Goal: Task Accomplishment & Management: Manage account settings

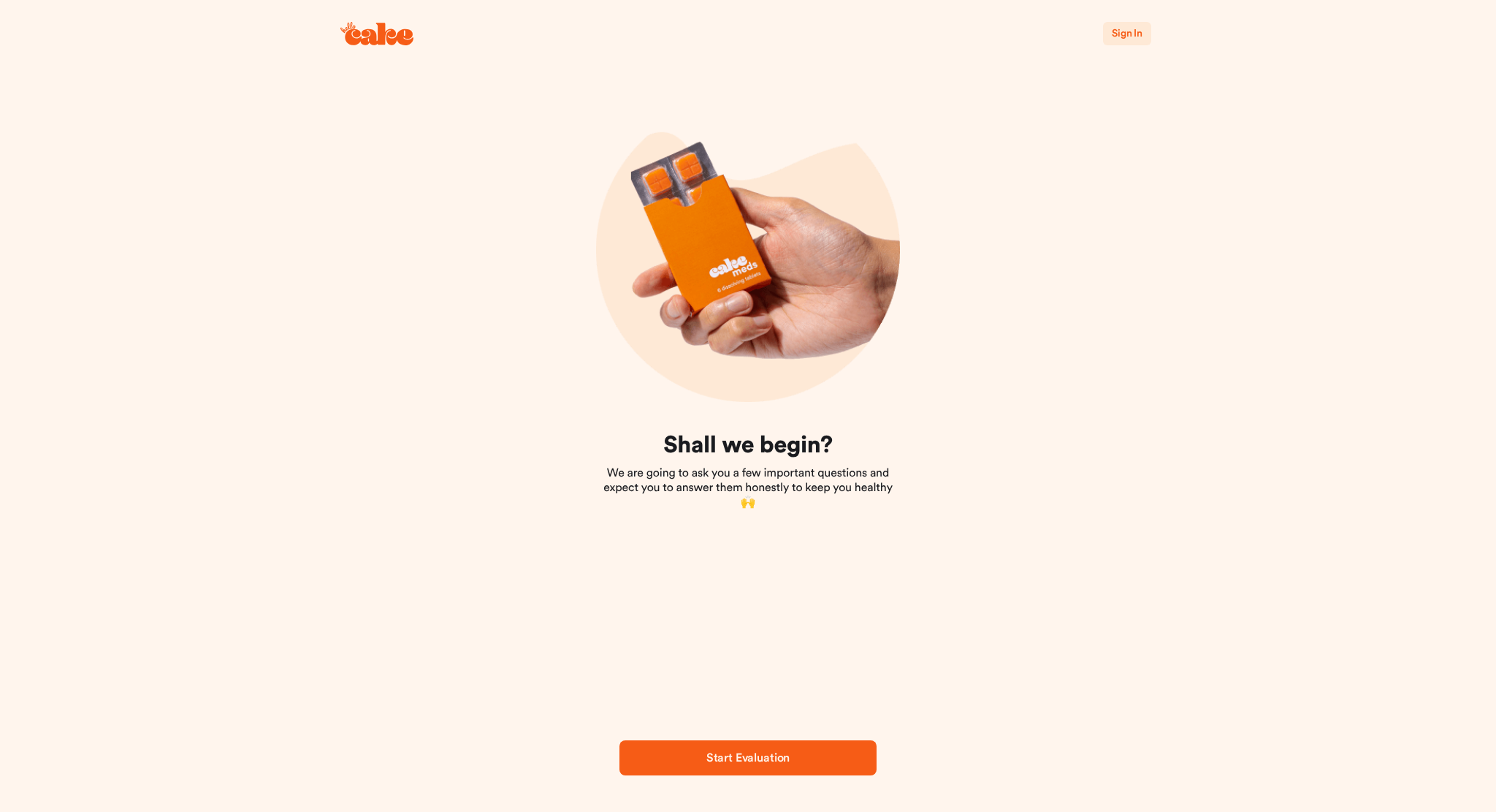
click at [1116, 35] on span "Sign In" at bounding box center [1127, 33] width 31 height 10
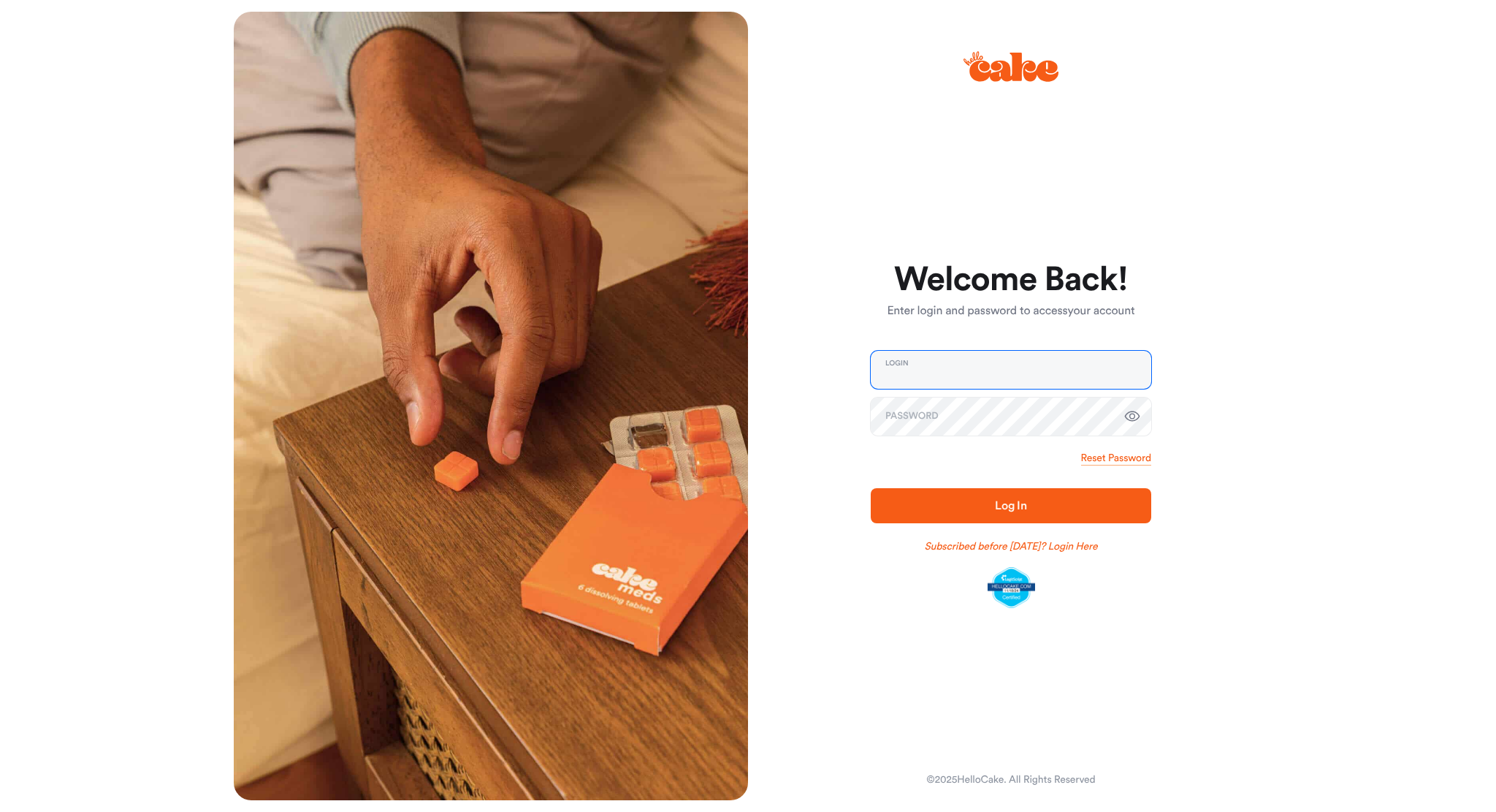
type input "**********"
click at [1024, 507] on span "Log In" at bounding box center [1012, 505] width 32 height 12
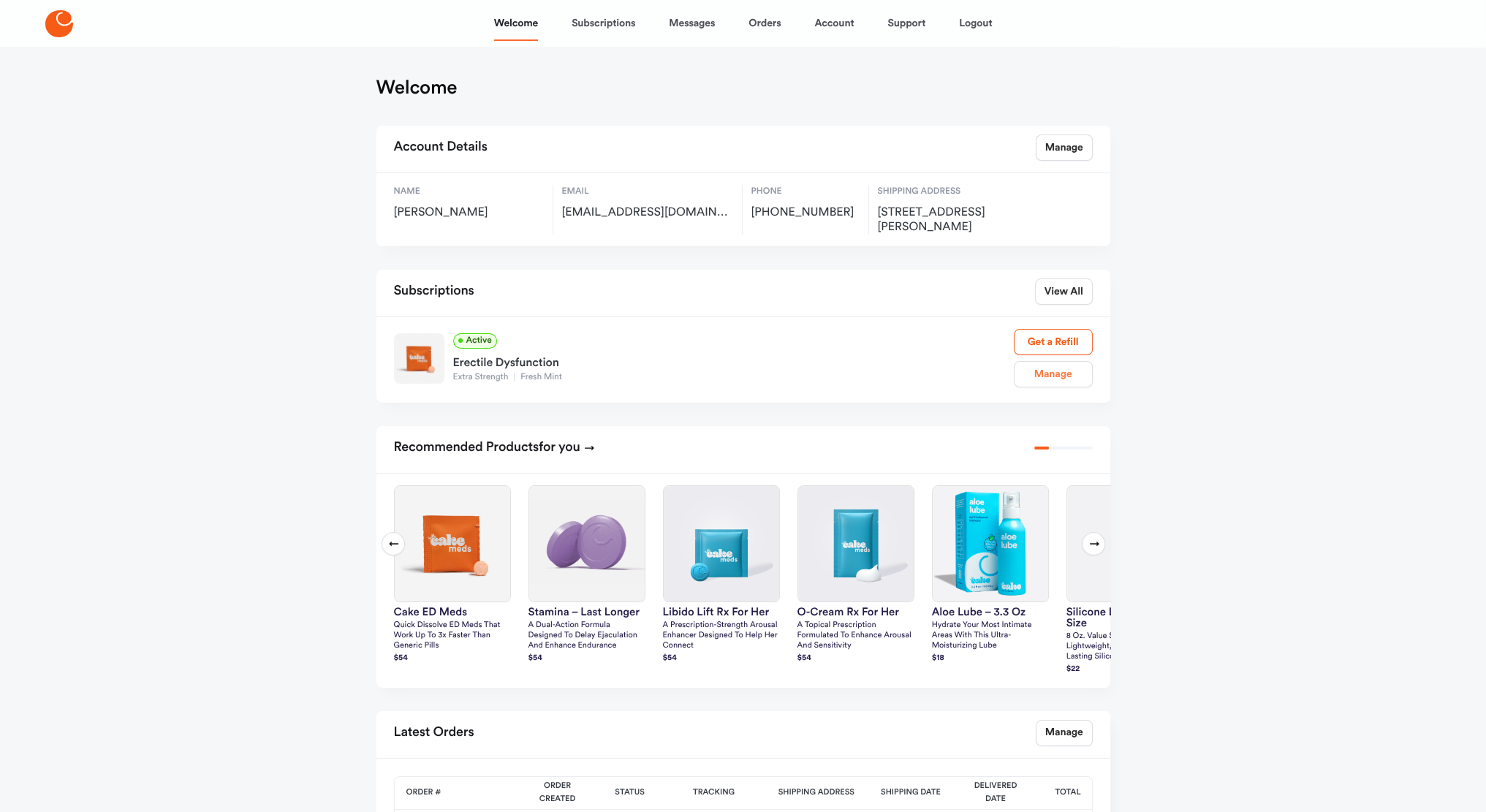
click at [1066, 377] on link "Manage" at bounding box center [1053, 374] width 79 height 27
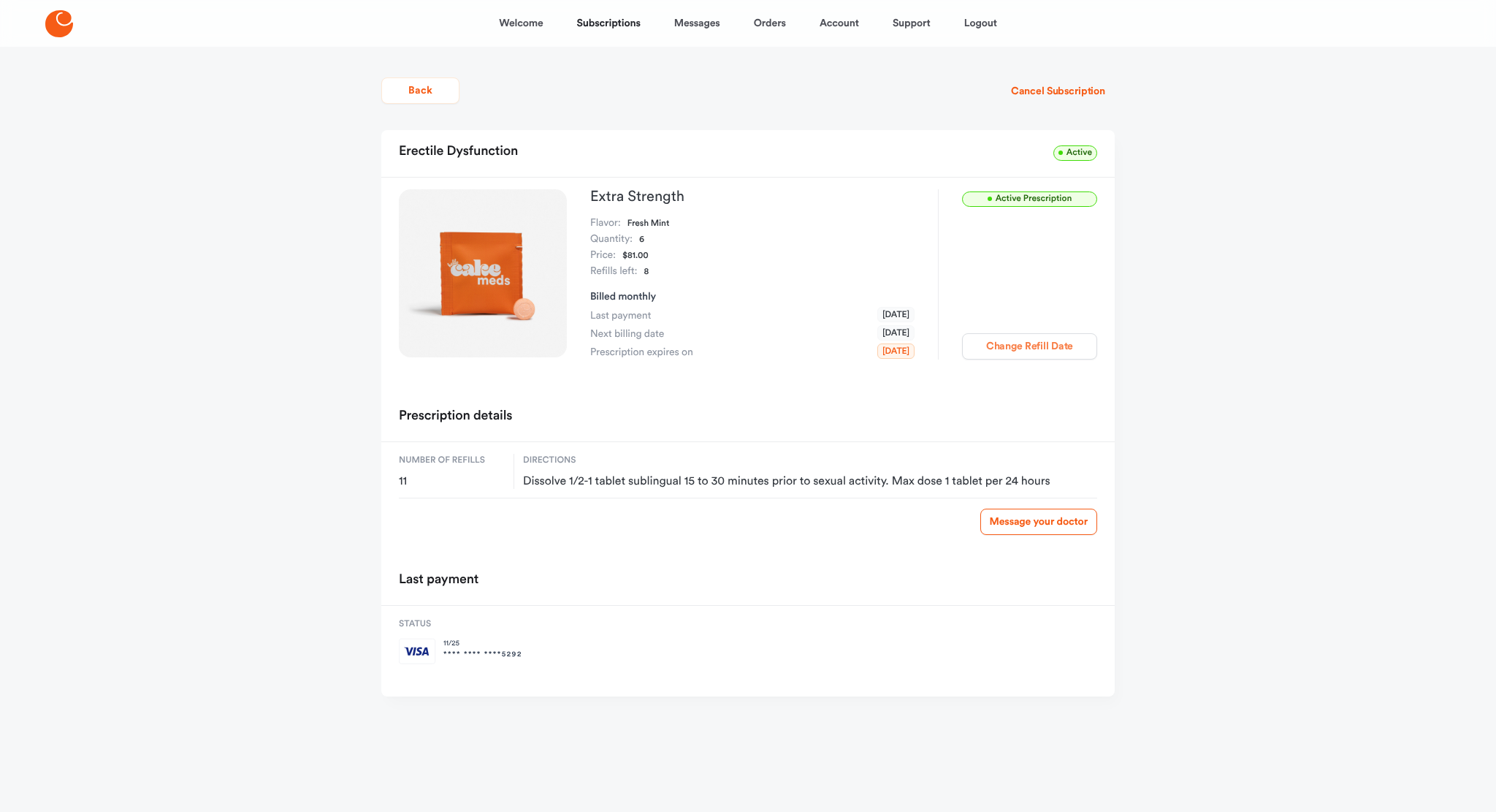
click at [1042, 350] on button "Change Refill Date" at bounding box center [1030, 346] width 135 height 27
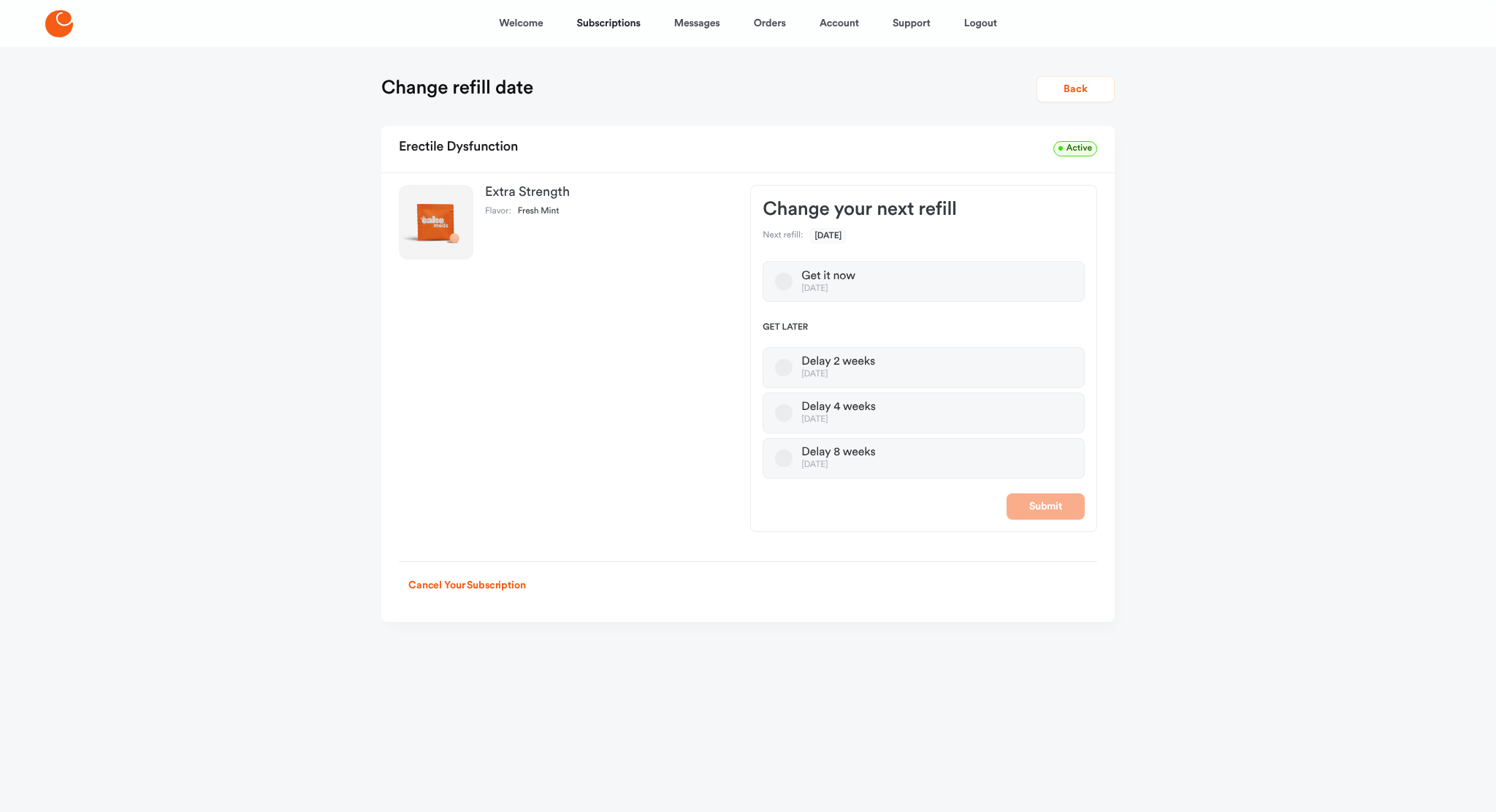
click at [783, 459] on button "Delay 8 weeks [DATE]" at bounding box center [784, 458] width 18 height 18
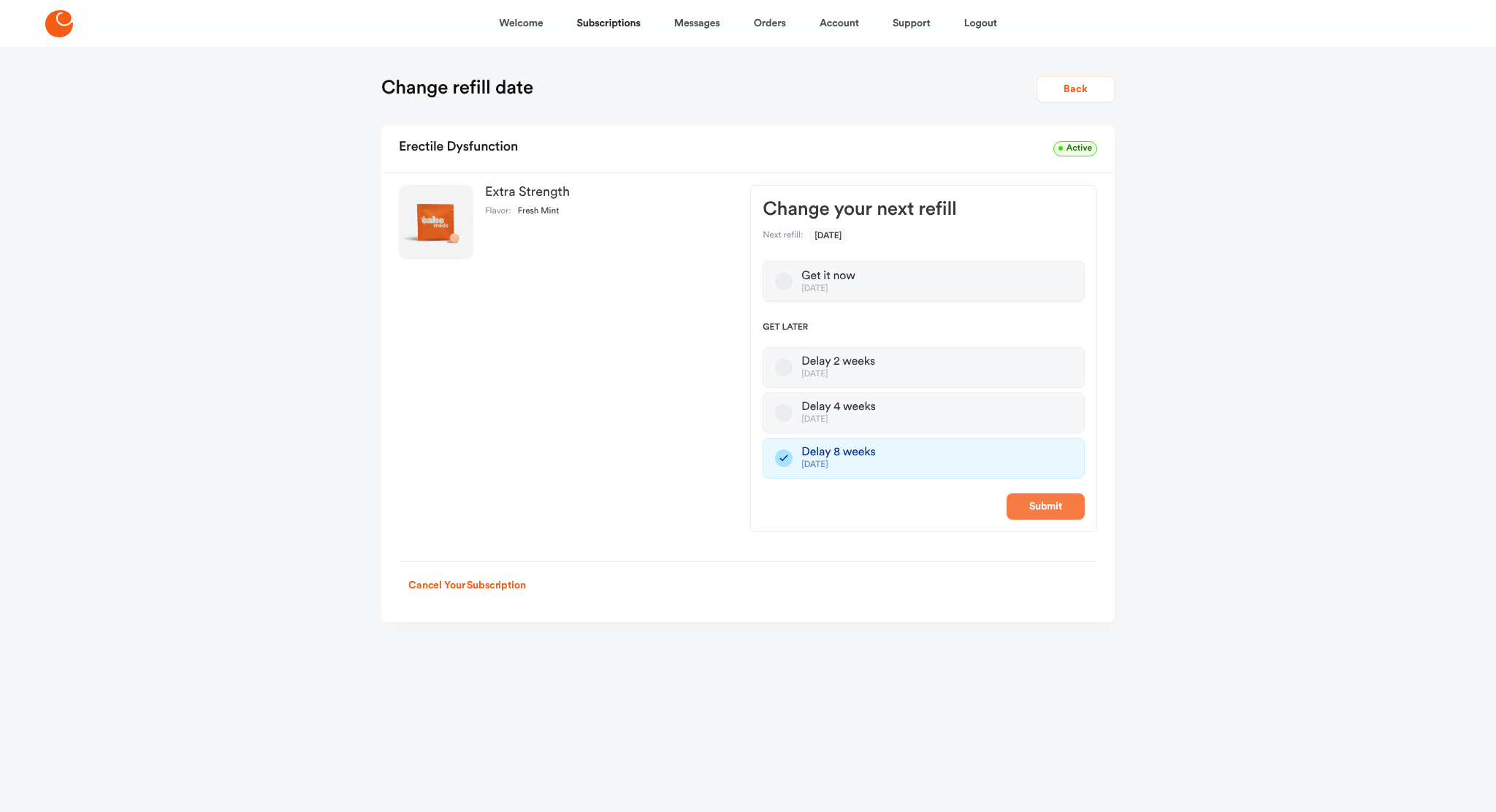
click at [1033, 513] on button "Submit" at bounding box center [1045, 506] width 78 height 27
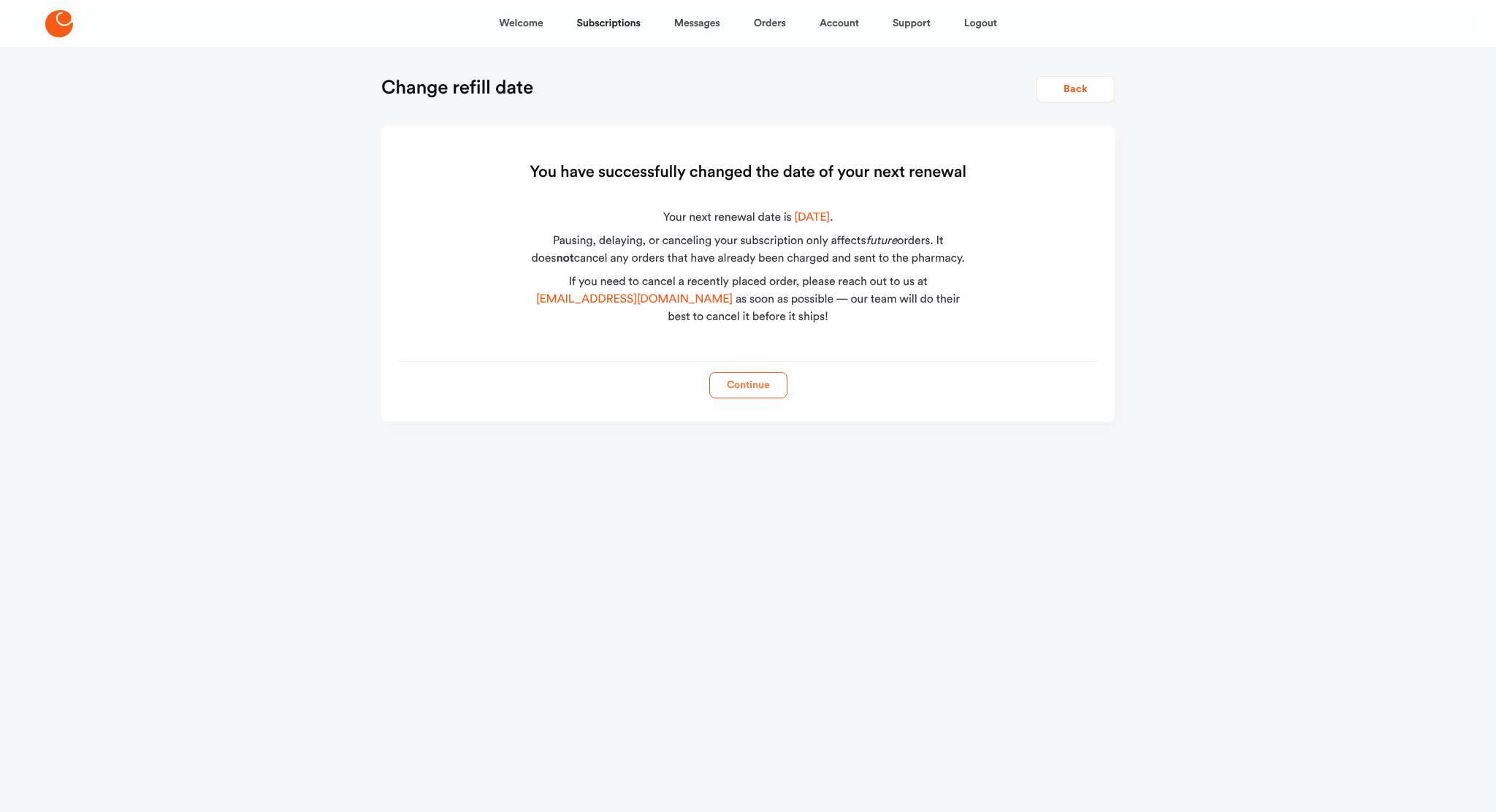
click at [757, 387] on button "Continue" at bounding box center [748, 385] width 78 height 27
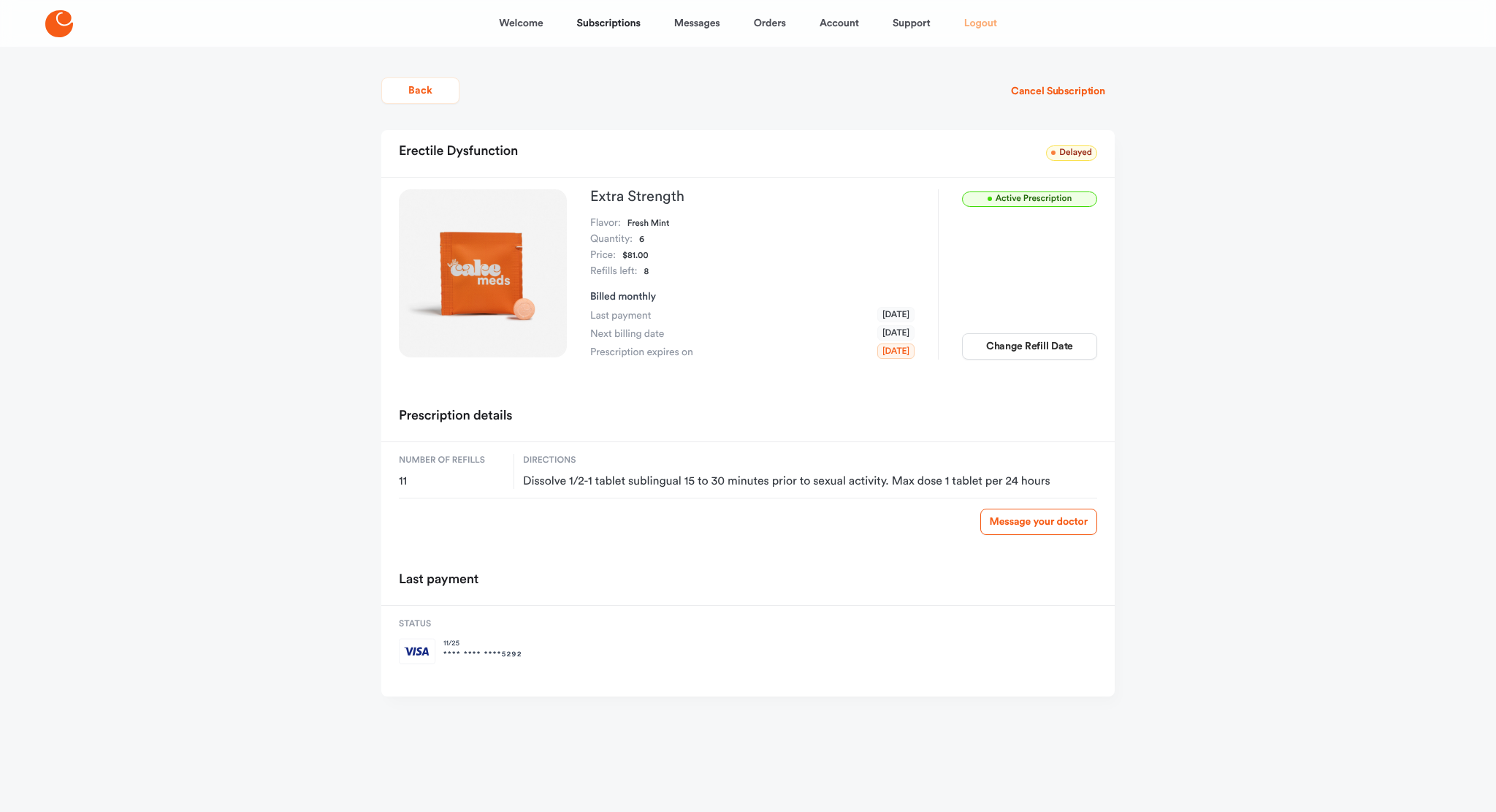
click at [992, 26] on link "Logout" at bounding box center [980, 23] width 33 height 35
